Goal: Check status: Check status

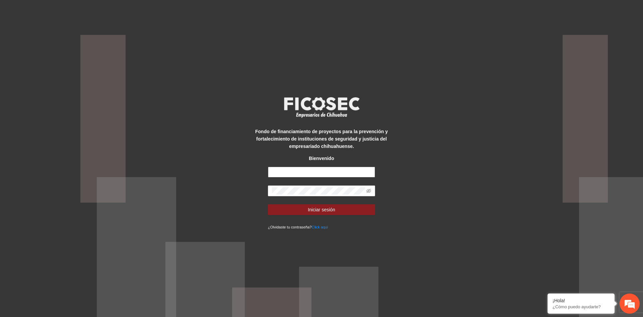
click at [288, 170] on input "text" at bounding box center [321, 172] width 107 height 11
type input "**********"
click at [268, 204] on button "Iniciar sesión" at bounding box center [321, 209] width 107 height 11
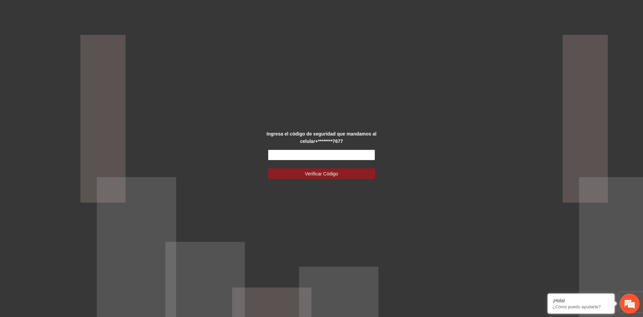
click at [273, 155] on input "text" at bounding box center [321, 154] width 107 height 11
type input "*"
click at [295, 153] on input "text" at bounding box center [321, 154] width 107 height 11
click at [265, 206] on div "Ingresa el código de seguridad que mandamos al celular +********7677 Por favor …" at bounding box center [321, 158] width 643 height 317
click at [289, 152] on input "text" at bounding box center [321, 154] width 107 height 11
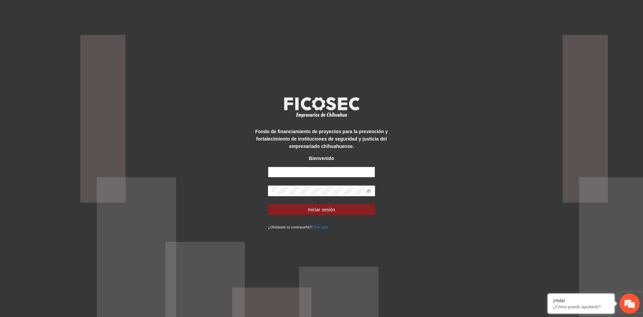
click at [314, 170] on input "text" at bounding box center [321, 172] width 107 height 11
type input "**********"
click at [268, 204] on button "Iniciar sesión" at bounding box center [321, 209] width 107 height 11
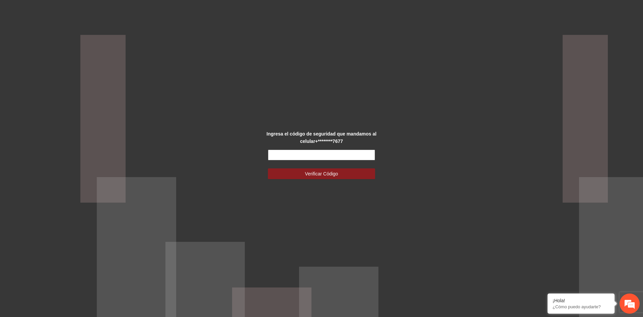
click at [282, 152] on input "text" at bounding box center [321, 154] width 107 height 11
type input "******"
click at [308, 170] on span "Verificar Código" at bounding box center [321, 173] width 33 height 7
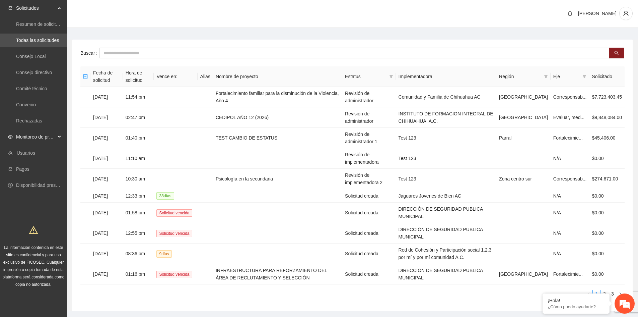
click at [59, 135] on div "Monitoreo de proyectos" at bounding box center [33, 136] width 67 height 13
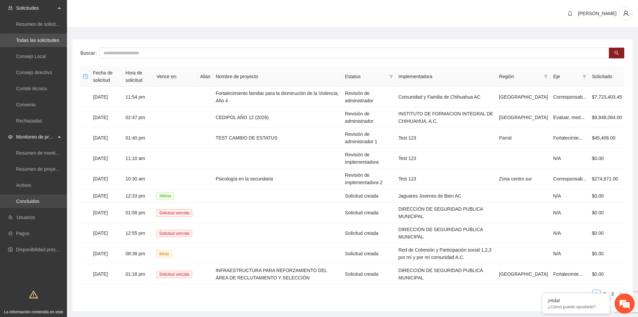
click at [33, 200] on link "Concluidos" at bounding box center [27, 200] width 23 height 5
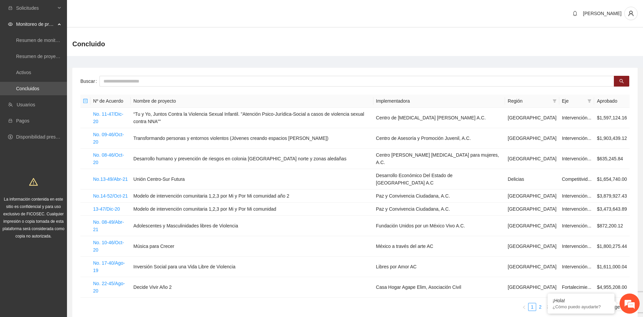
click at [540, 303] on link "2" at bounding box center [540, 306] width 7 height 7
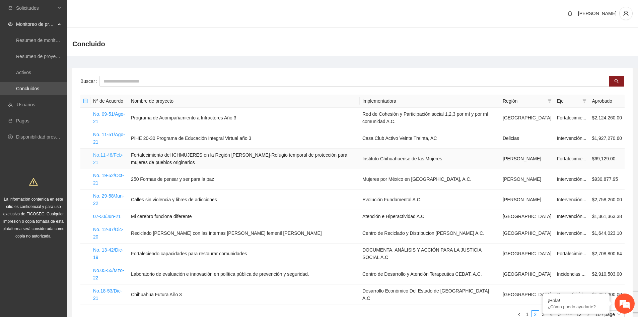
click at [107, 159] on link "No.11-48/Feb-21" at bounding box center [108, 158] width 30 height 13
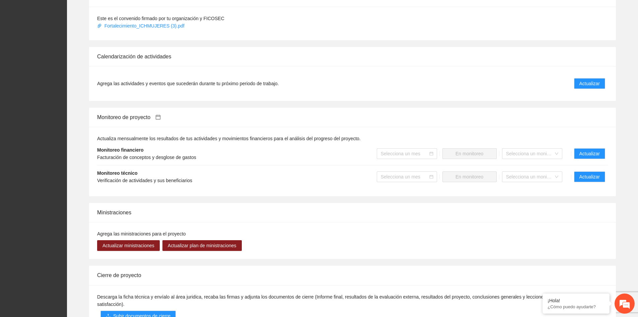
scroll to position [412, 0]
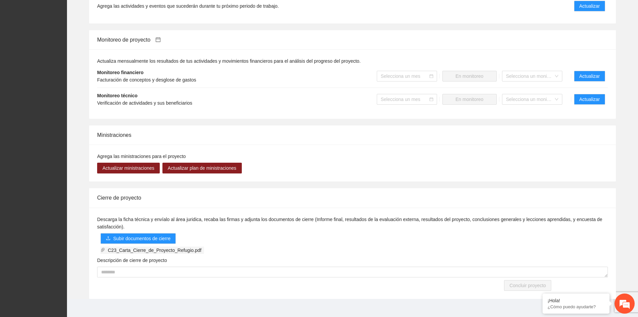
click at [142, 246] on span "C23_Carta_Cierre_de_Proyecto_Refugio.pdf" at bounding box center [154, 249] width 99 height 7
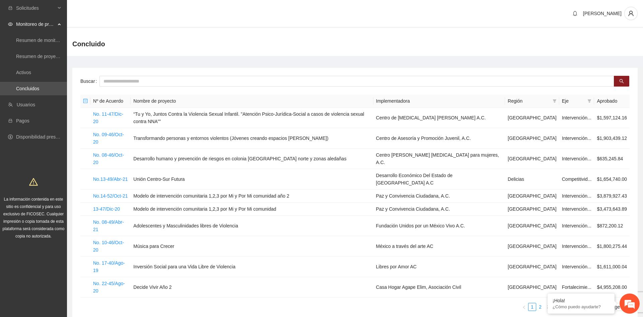
click at [539, 303] on link "2" at bounding box center [540, 306] width 7 height 7
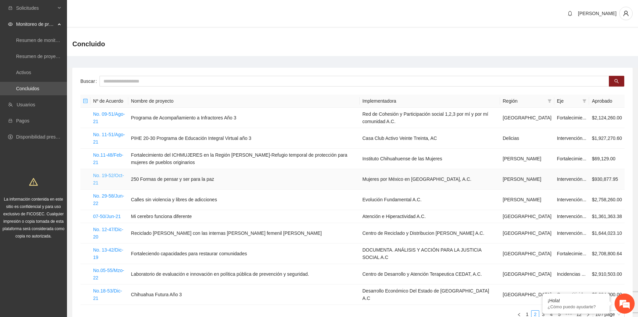
click at [112, 175] on link "No. 19-52/Oct-21" at bounding box center [108, 179] width 31 height 13
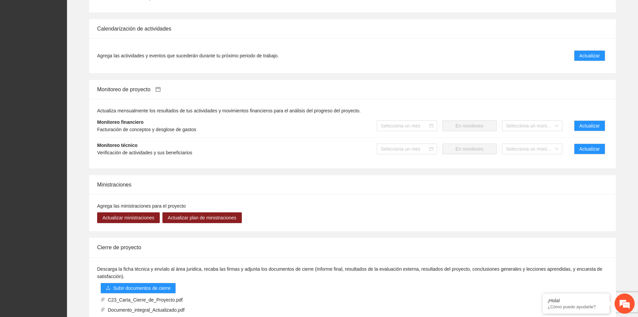
scroll to position [469, 0]
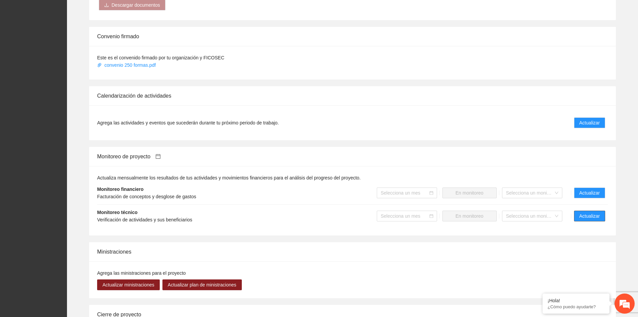
click at [594, 215] on span "Actualizar" at bounding box center [590, 215] width 20 height 7
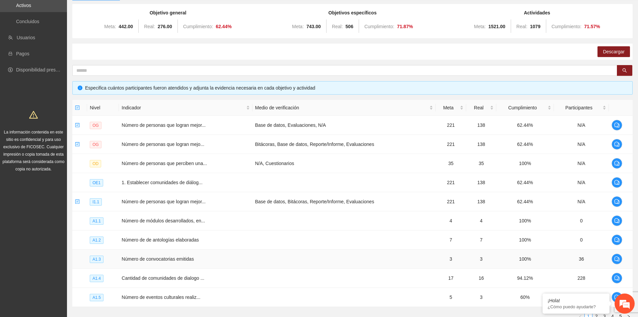
scroll to position [101, 0]
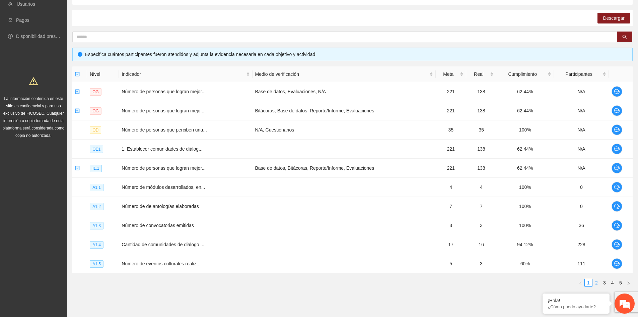
click at [598, 284] on link "2" at bounding box center [596, 282] width 7 height 7
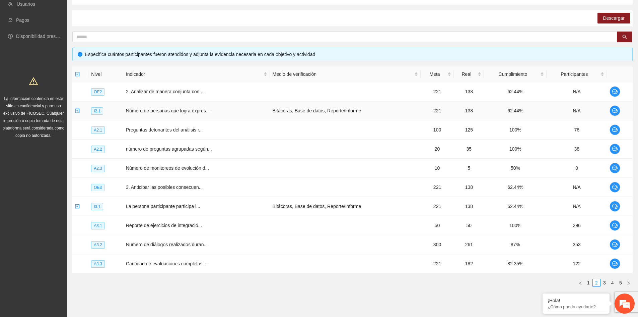
click at [76, 111] on icon "check-square" at bounding box center [77, 110] width 3 height 3
click at [101, 130] on span "A2.1" at bounding box center [98, 129] width 14 height 7
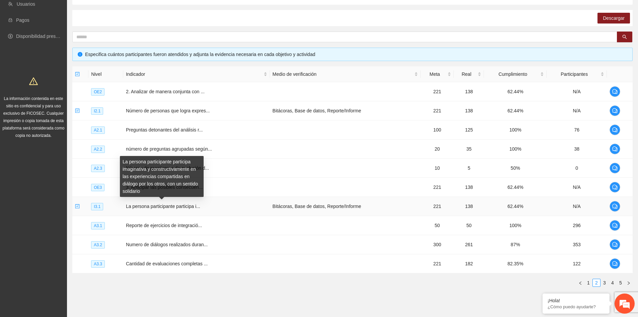
click at [151, 206] on span "La persona participante participa i..." at bounding box center [163, 205] width 74 height 5
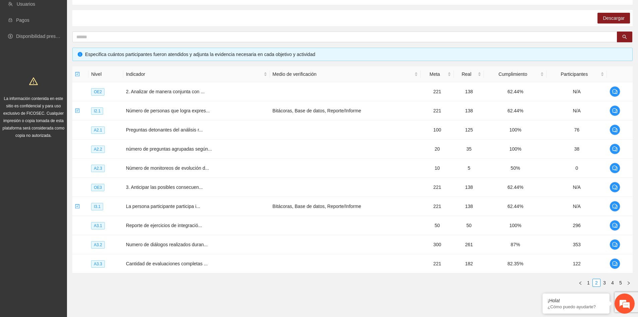
scroll to position [0, 0]
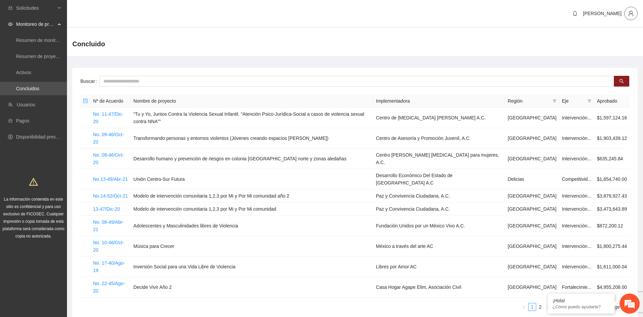
click at [634, 15] on span "user" at bounding box center [631, 13] width 13 height 6
click at [613, 39] on span "Cerrar sesión" at bounding box center [614, 38] width 42 height 7
